Goal: Find specific page/section: Find specific page/section

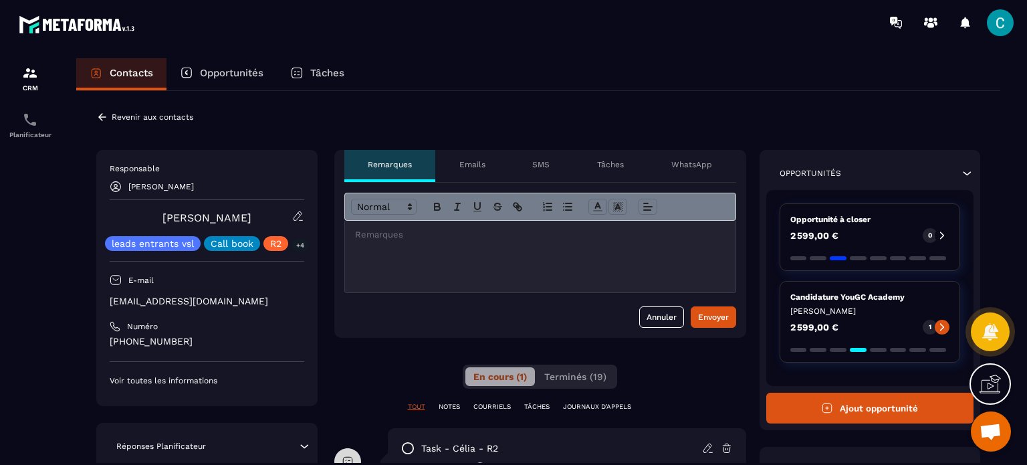
click at [376, 248] on div at bounding box center [540, 257] width 390 height 72
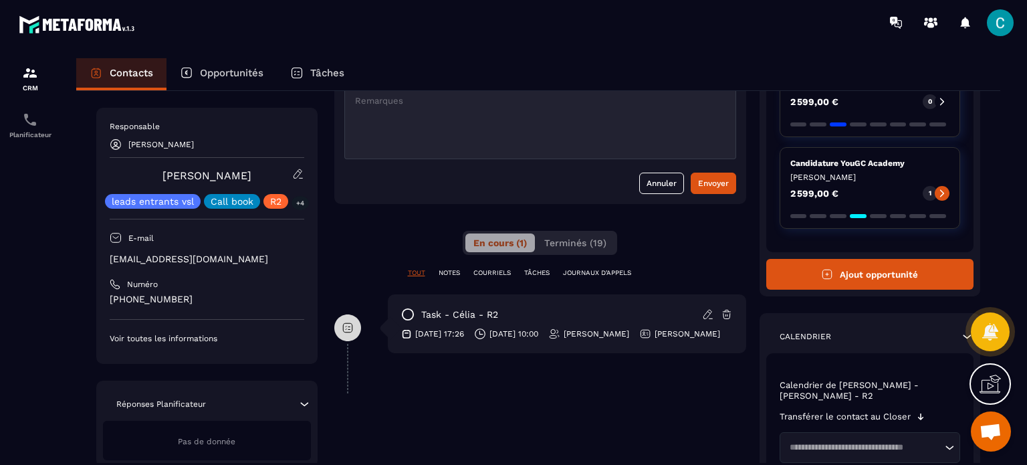
scroll to position [134, 0]
drag, startPoint x: 489, startPoint y: 344, endPoint x: 526, endPoint y: 348, distance: 37.6
click at [526, 340] on div "[DATE] 10:00" at bounding box center [506, 334] width 64 height 12
click at [524, 368] on div "task - [PERSON_NAME] - R2 [DATE] 17:26 [DATE] 10:00 [PERSON_NAME] [PERSON_NAME]" at bounding box center [540, 333] width 412 height 79
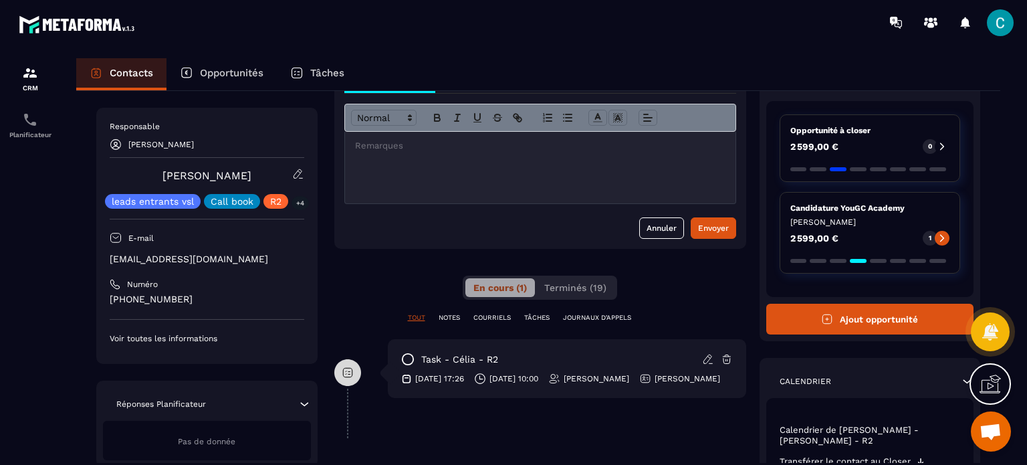
scroll to position [0, 0]
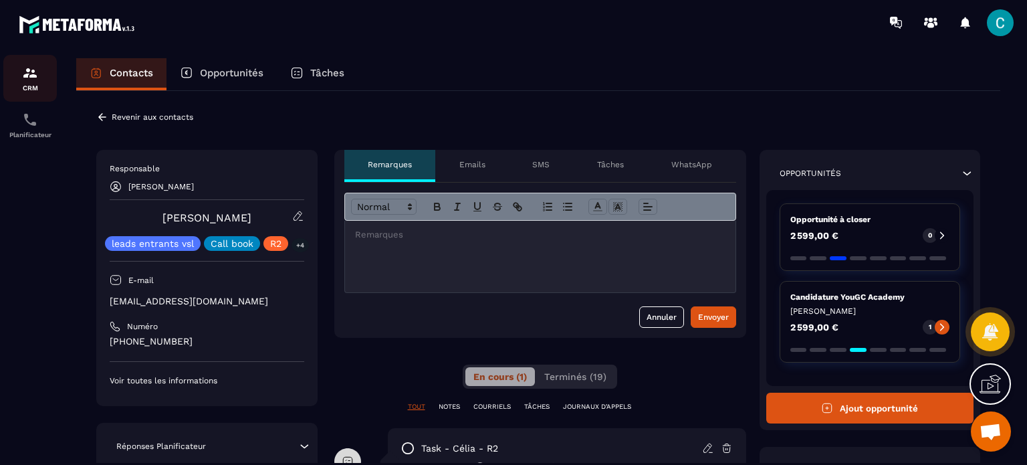
click at [30, 78] on img at bounding box center [30, 73] width 16 height 16
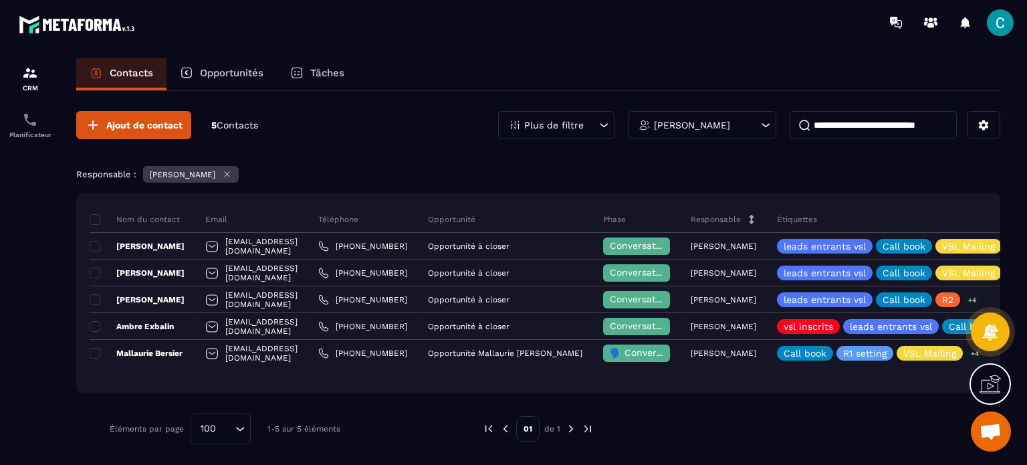
click at [220, 61] on div "Opportunités" at bounding box center [221, 74] width 110 height 32
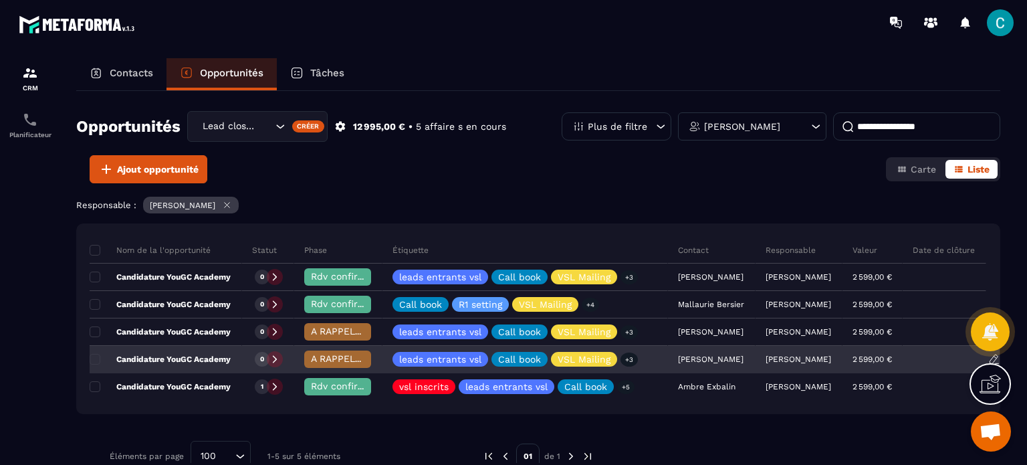
click at [225, 366] on div "Candidature YouGC Academy" at bounding box center [166, 359] width 152 height 27
